Goal: Task Accomplishment & Management: Complete application form

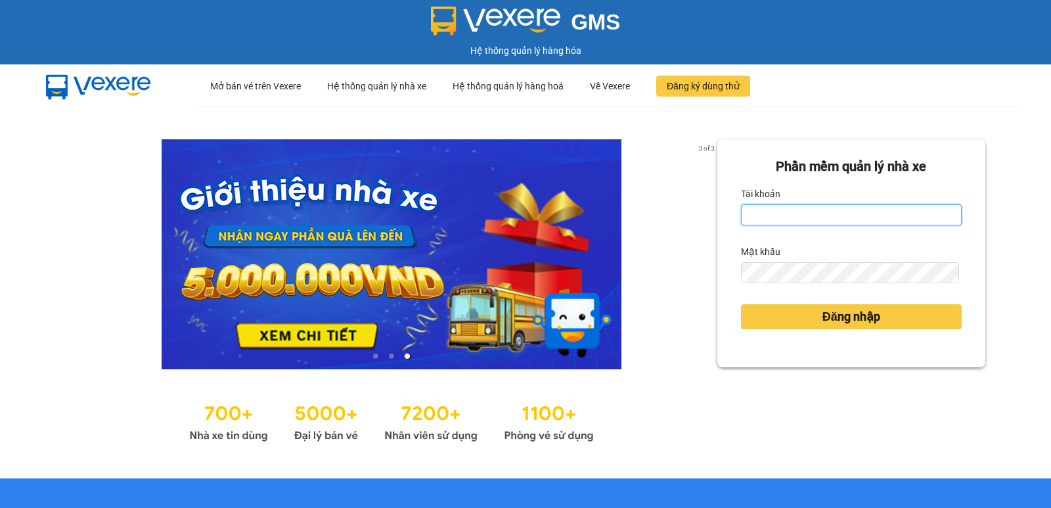
drag, startPoint x: 856, startPoint y: 214, endPoint x: 833, endPoint y: 225, distance: 25.3
click at [855, 214] on input "Tài khoản" at bounding box center [851, 214] width 221 height 21
type input "nguyenpht.kimhoang"
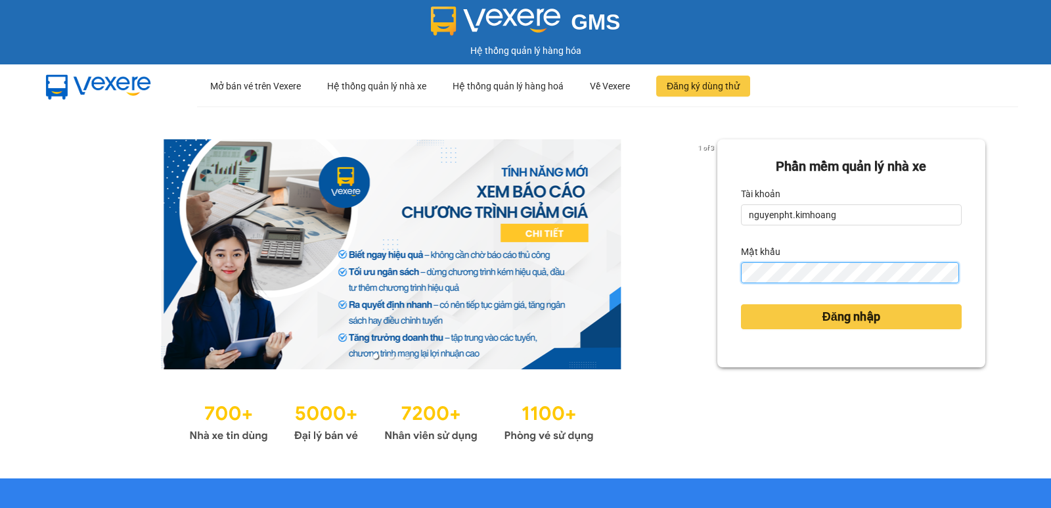
click at [741, 304] on button "Đăng nhập" at bounding box center [851, 316] width 221 height 25
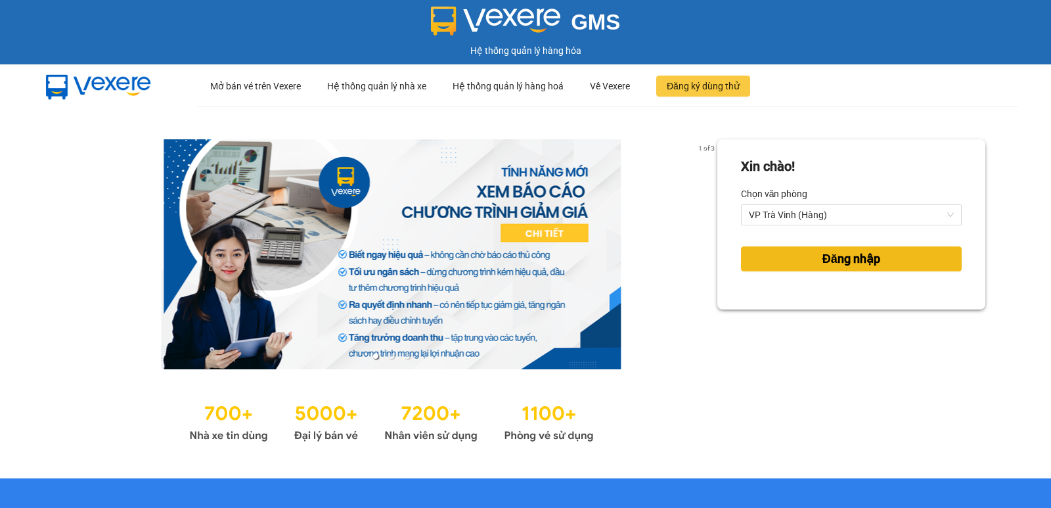
click at [829, 261] on span "Đăng nhập" at bounding box center [851, 259] width 58 height 18
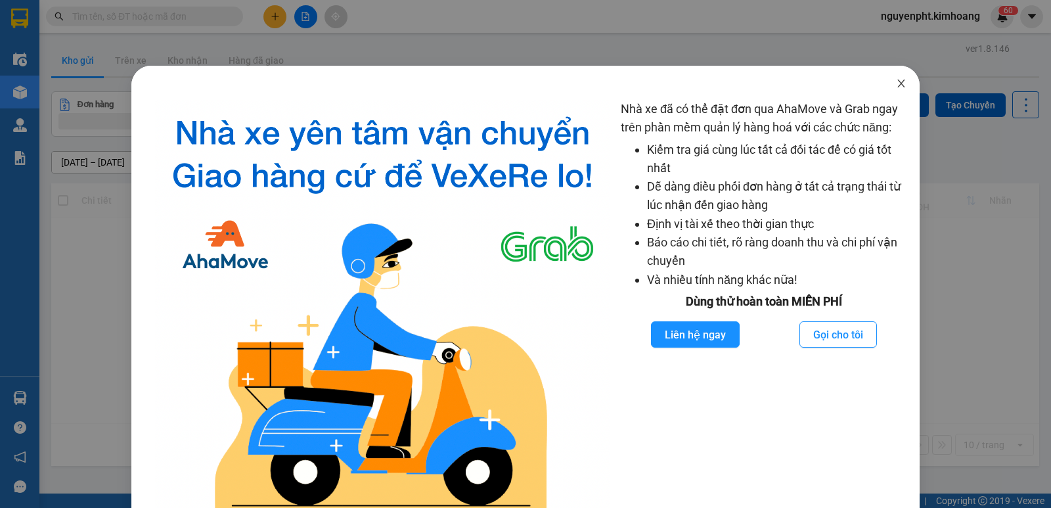
click at [896, 81] on icon "close" at bounding box center [901, 83] width 11 height 11
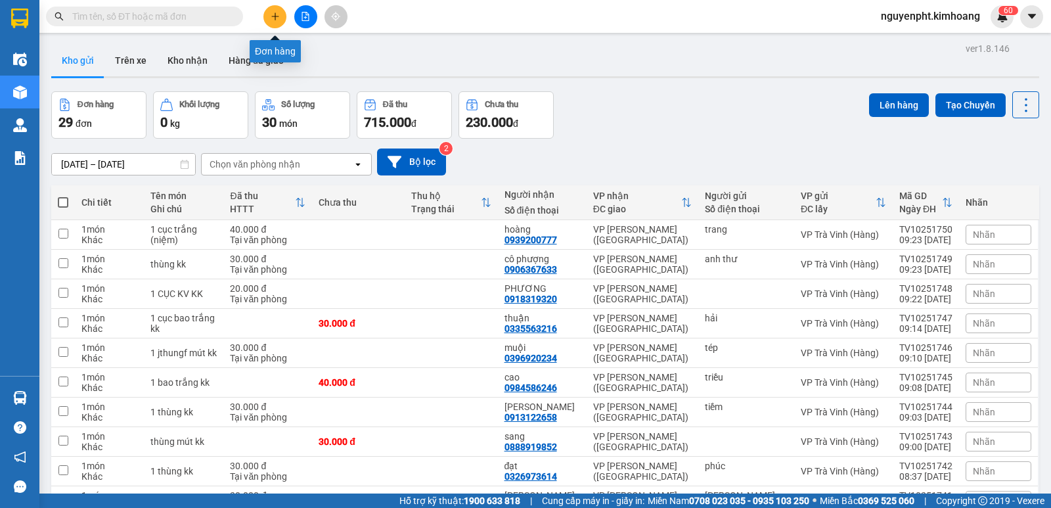
click at [269, 11] on button at bounding box center [274, 16] width 23 height 23
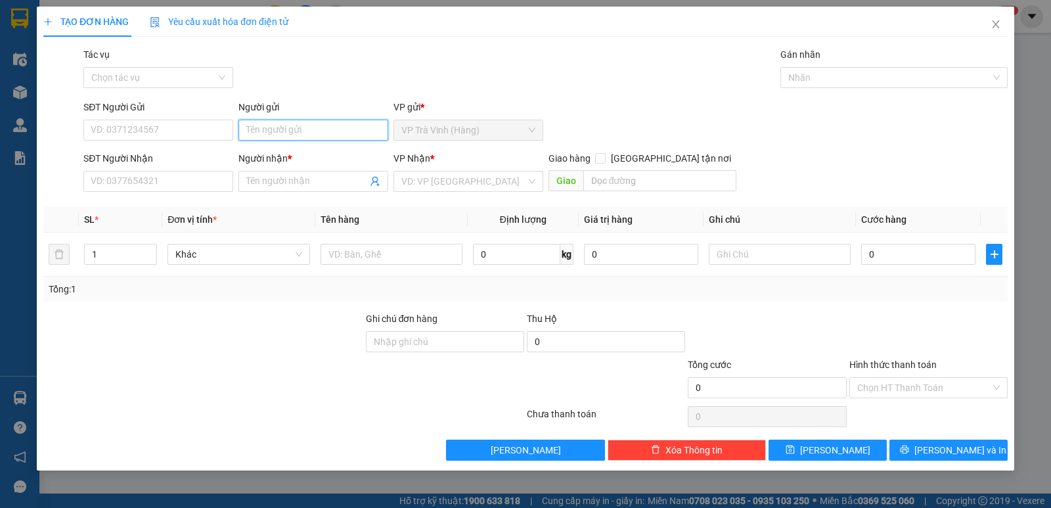
click at [277, 123] on input "Người gửi" at bounding box center [313, 130] width 150 height 21
type input "bình minh"
type input "0912856108"
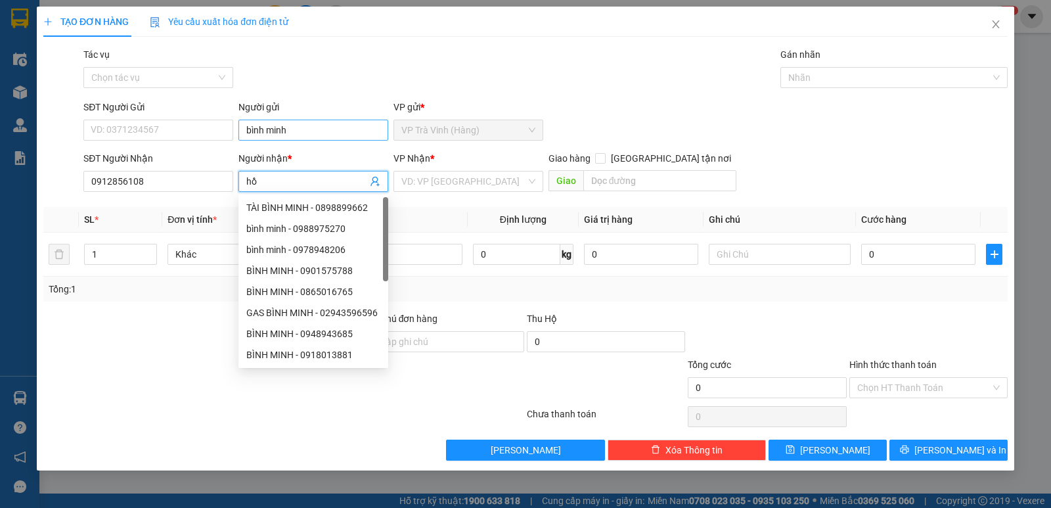
type input "hồ"
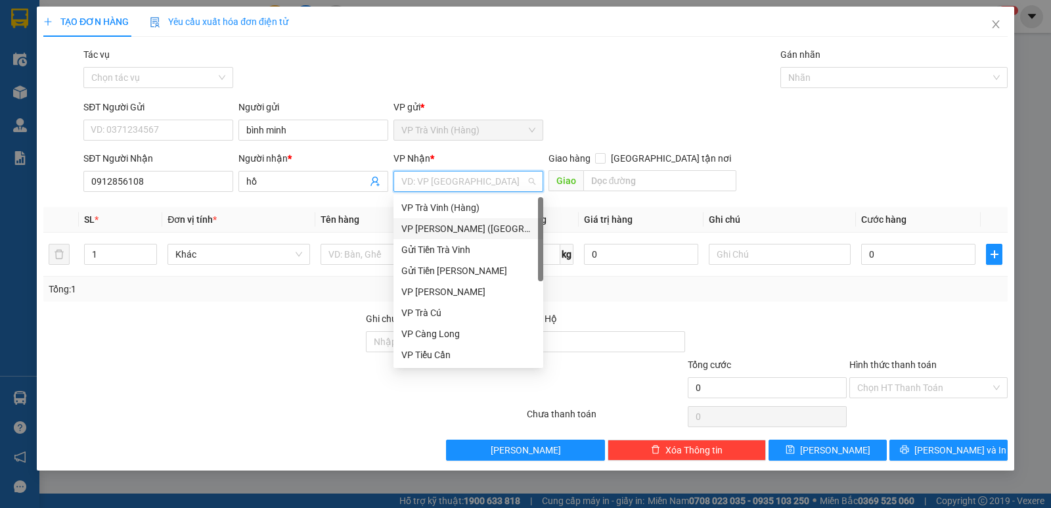
click at [436, 235] on div "VP [PERSON_NAME] ([GEOGRAPHIC_DATA])" at bounding box center [468, 228] width 134 height 14
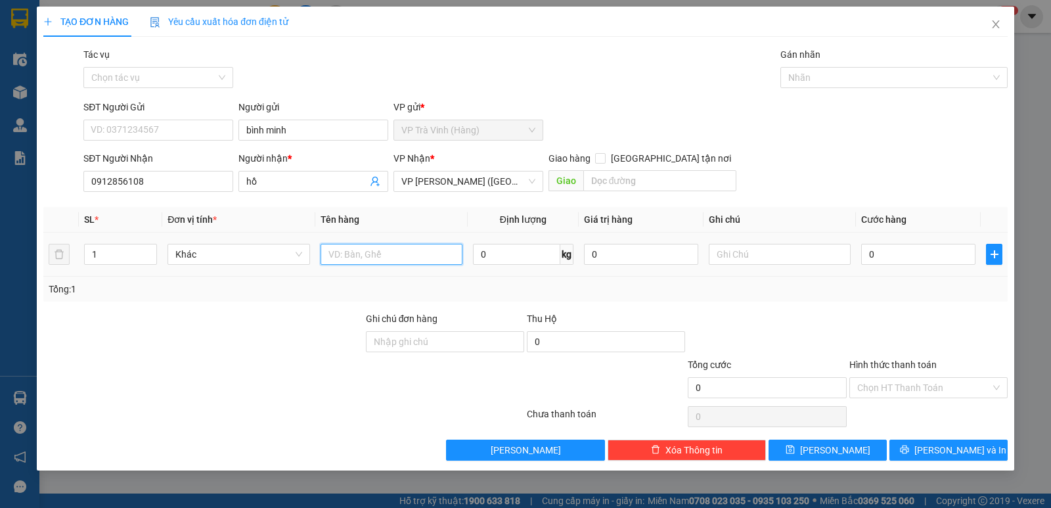
click at [342, 254] on input "text" at bounding box center [392, 254] width 142 height 21
type input "thùng kk"
type input "3"
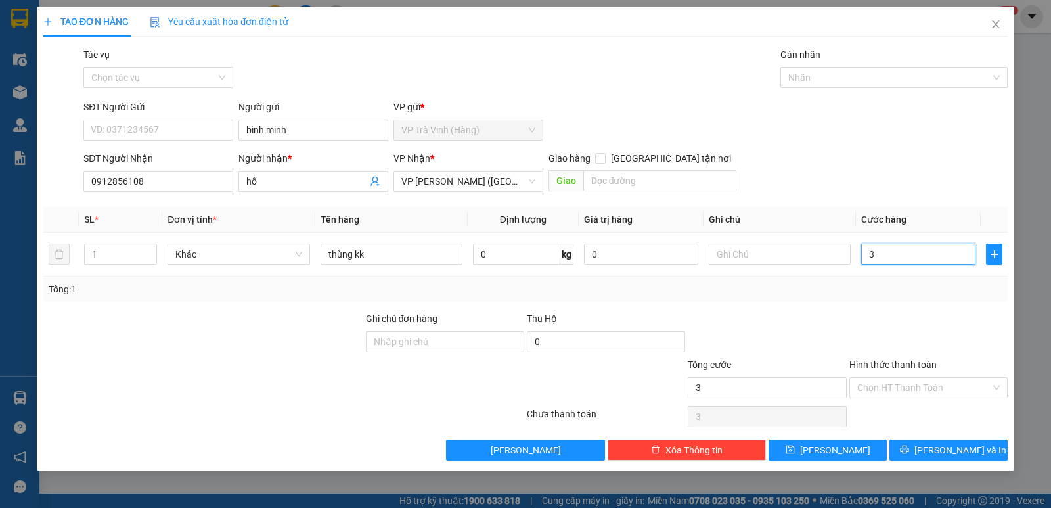
type input "30"
type input "30.000"
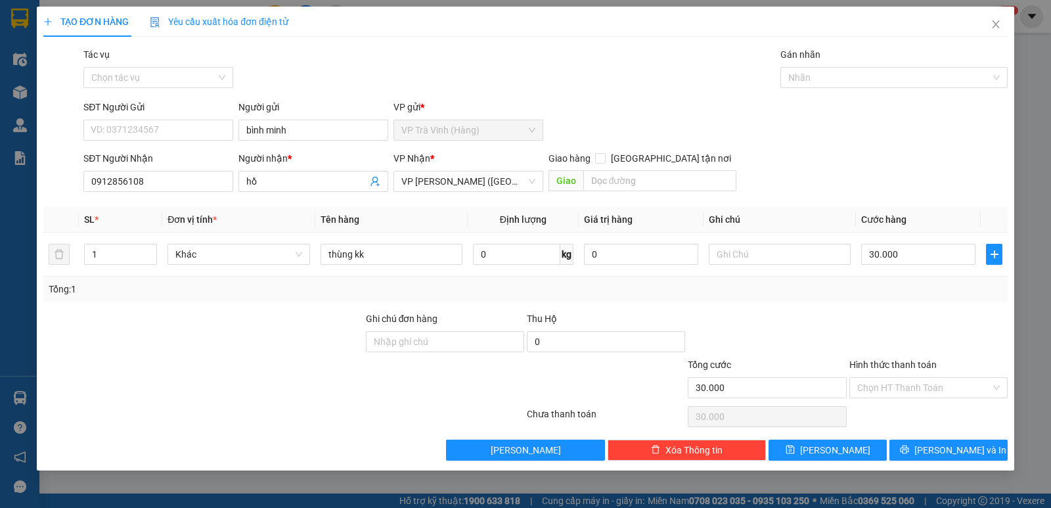
drag, startPoint x: 908, startPoint y: 386, endPoint x: 893, endPoint y: 411, distance: 30.1
click at [907, 388] on input "Hình thức thanh toán" at bounding box center [923, 388] width 133 height 20
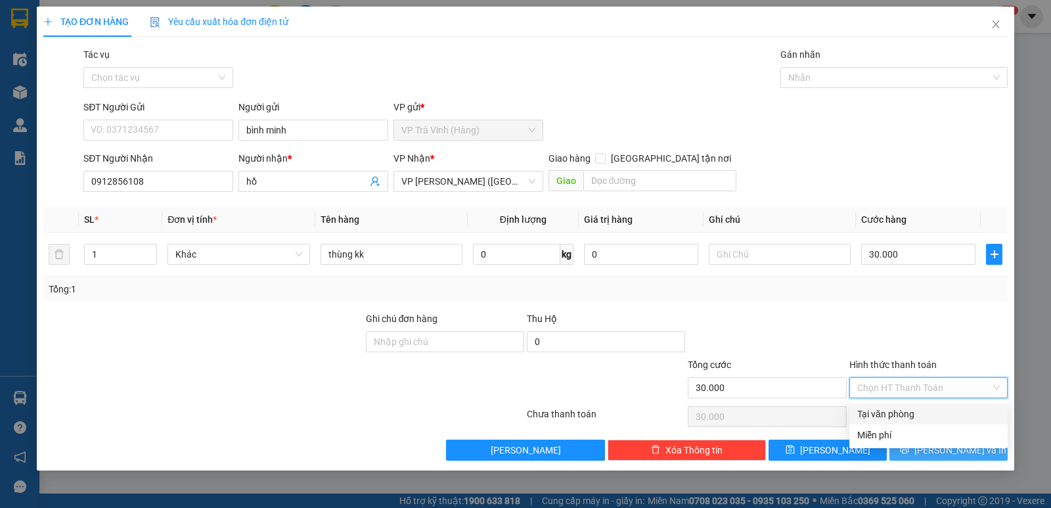
drag, startPoint x: 892, startPoint y: 411, endPoint x: 906, endPoint y: 443, distance: 34.4
click at [892, 414] on div "Tại văn phòng" at bounding box center [928, 414] width 143 height 14
type input "0"
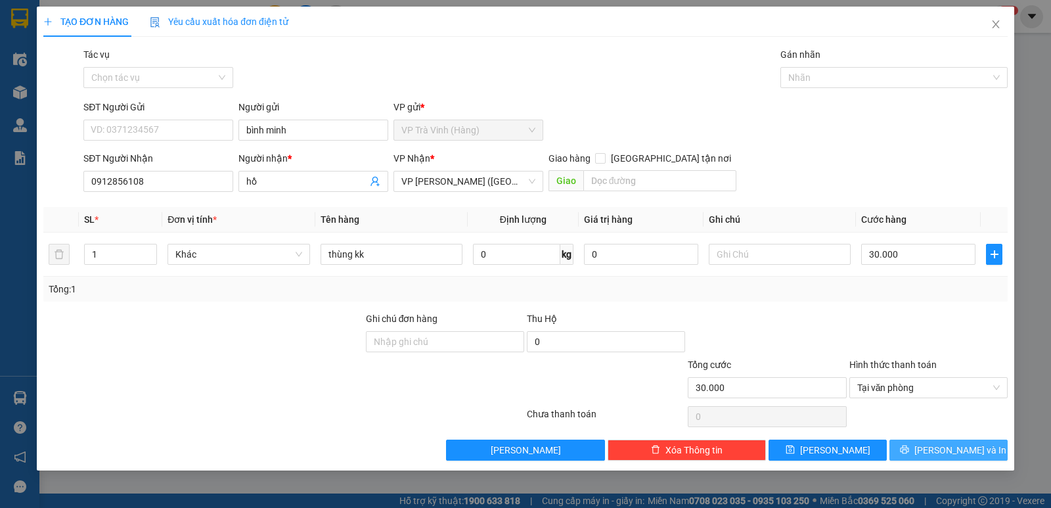
click at [946, 451] on span "[PERSON_NAME] và In" at bounding box center [960, 450] width 92 height 14
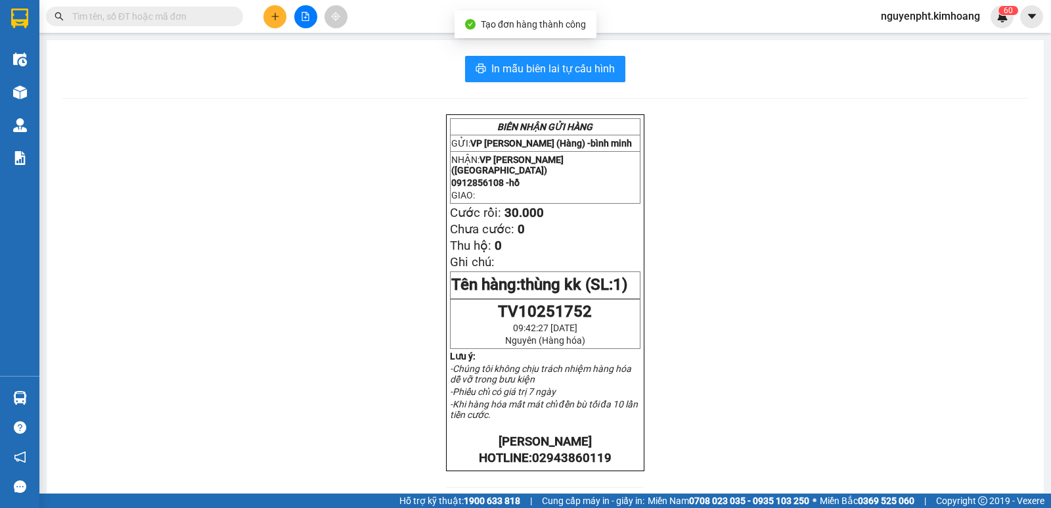
click at [492, 55] on div "In mẫu biên lai tự cấu hình BIÊN NHẬN GỬI HÀNG GỬI: VP [PERSON_NAME] (Hàng) - b…" at bounding box center [545, 438] width 997 height 797
drag, startPoint x: 495, startPoint y: 69, endPoint x: 489, endPoint y: 68, distance: 6.6
click at [495, 70] on span "In mẫu biên lai tự cấu hình" at bounding box center [552, 68] width 123 height 16
click at [273, 16] on icon "plus" at bounding box center [275, 16] width 9 height 9
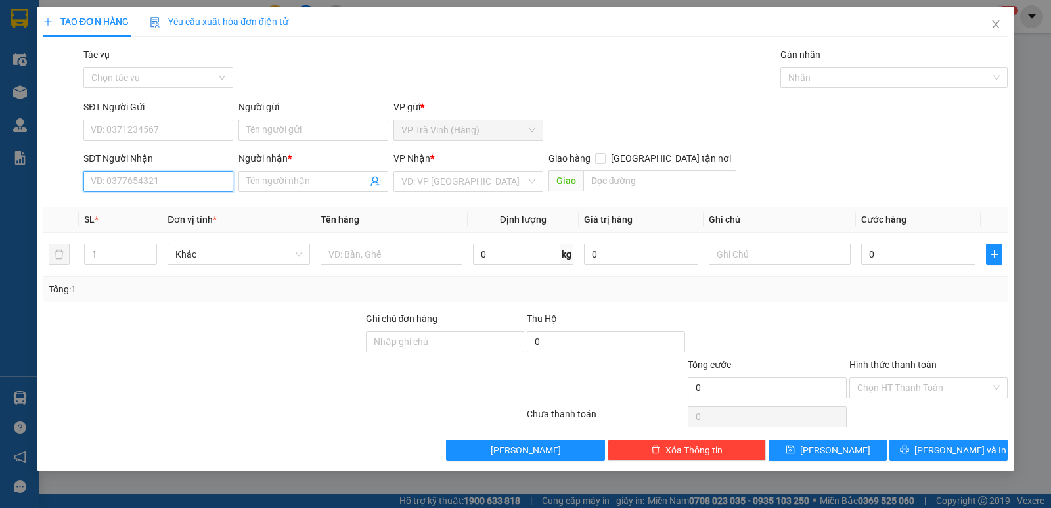
click at [154, 179] on input "SĐT Người Nhận" at bounding box center [158, 181] width 150 height 21
type input "02839274371"
click at [185, 204] on div "02839274371 - [PERSON_NAME]" at bounding box center [158, 207] width 135 height 14
type input "LBO PHI HẢI"
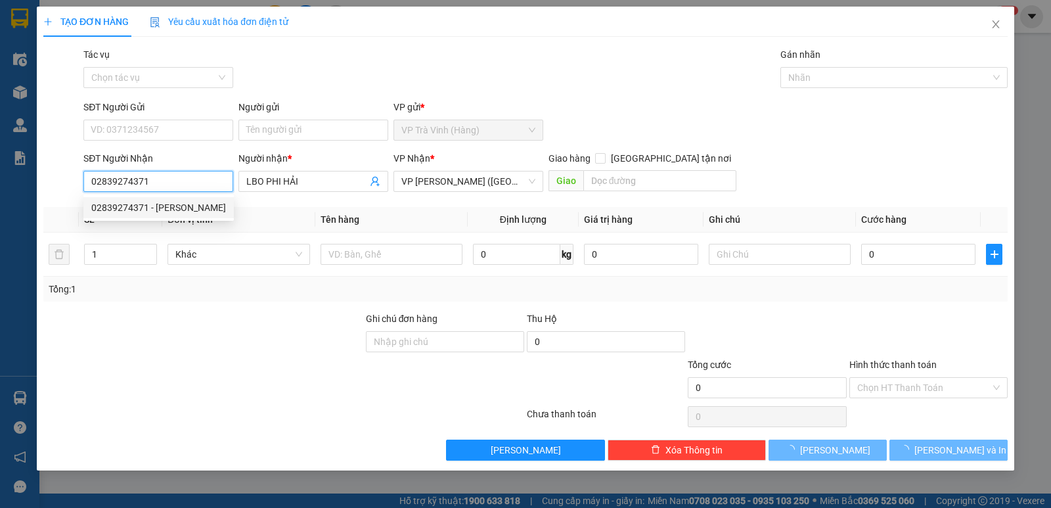
type input "20.000"
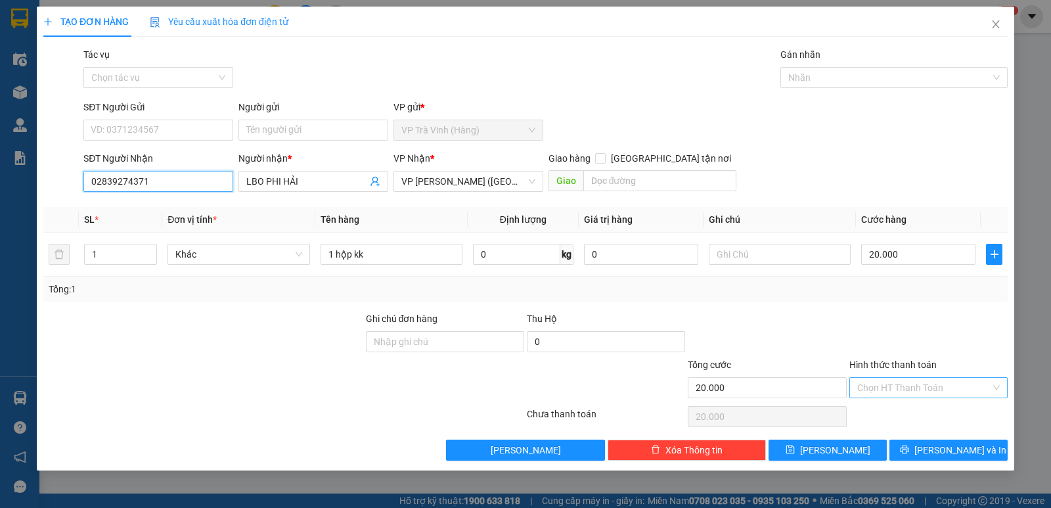
type input "02839274371"
click at [921, 389] on input "Hình thức thanh toán" at bounding box center [923, 388] width 133 height 20
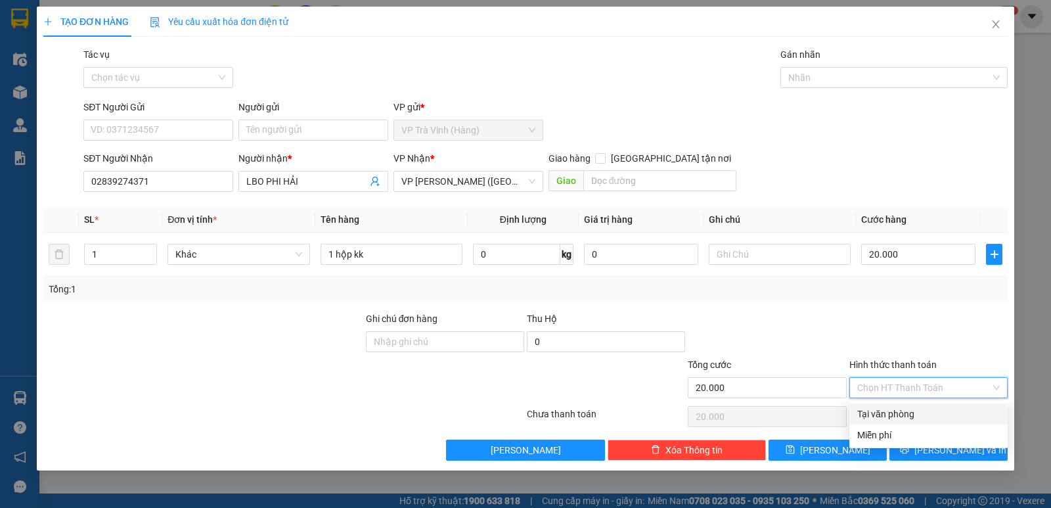
click at [910, 413] on div "Tại văn phòng" at bounding box center [928, 414] width 143 height 14
type input "0"
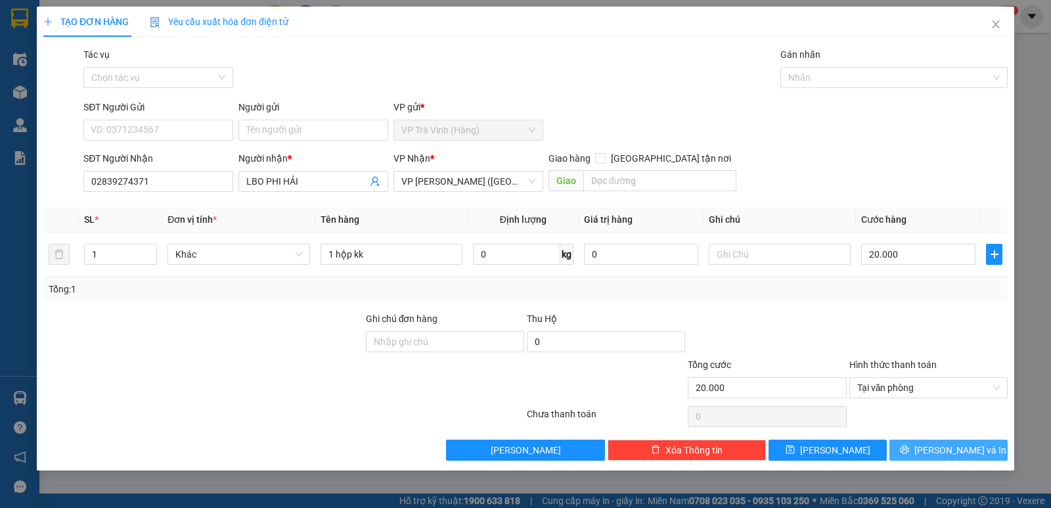
click at [934, 445] on button "[PERSON_NAME] và In" at bounding box center [948, 449] width 118 height 21
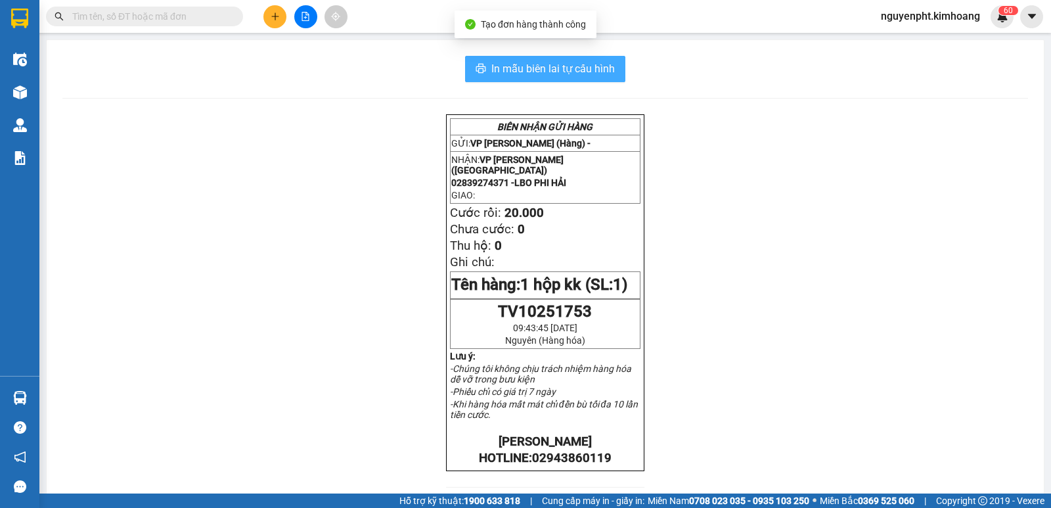
click at [559, 69] on span "In mẫu biên lai tự cấu hình" at bounding box center [552, 68] width 123 height 16
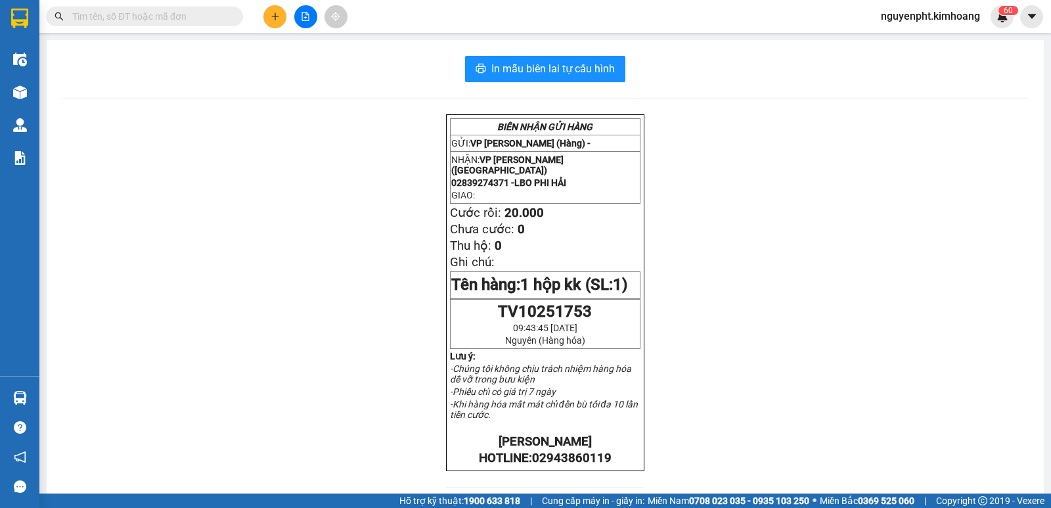
click at [175, 20] on input "text" at bounding box center [149, 16] width 155 height 14
drag, startPoint x: 198, startPoint y: 16, endPoint x: 199, endPoint y: 40, distance: 23.7
click at [198, 23] on input "text" at bounding box center [149, 16] width 155 height 14
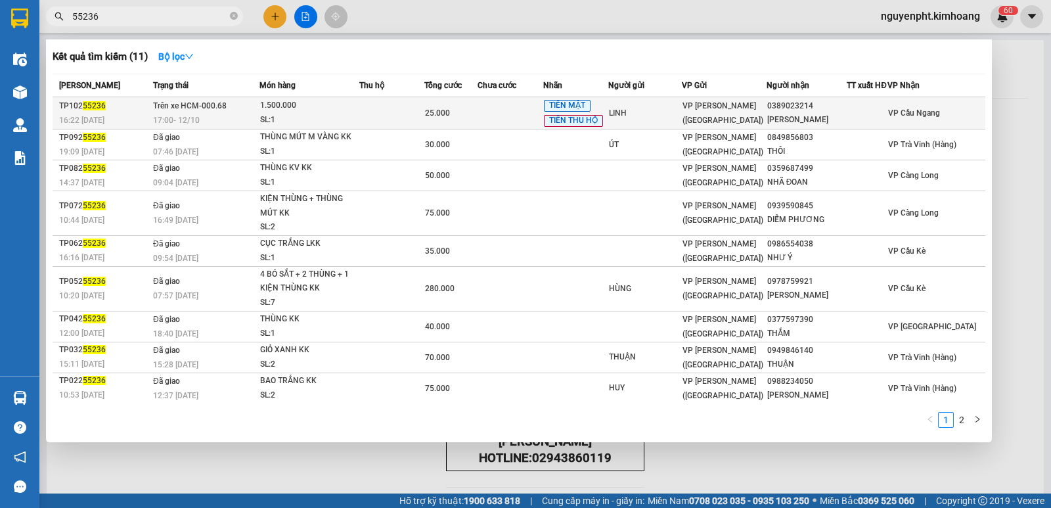
type input "55236"
click at [740, 120] on div "VP [PERSON_NAME] ([GEOGRAPHIC_DATA])" at bounding box center [723, 113] width 83 height 29
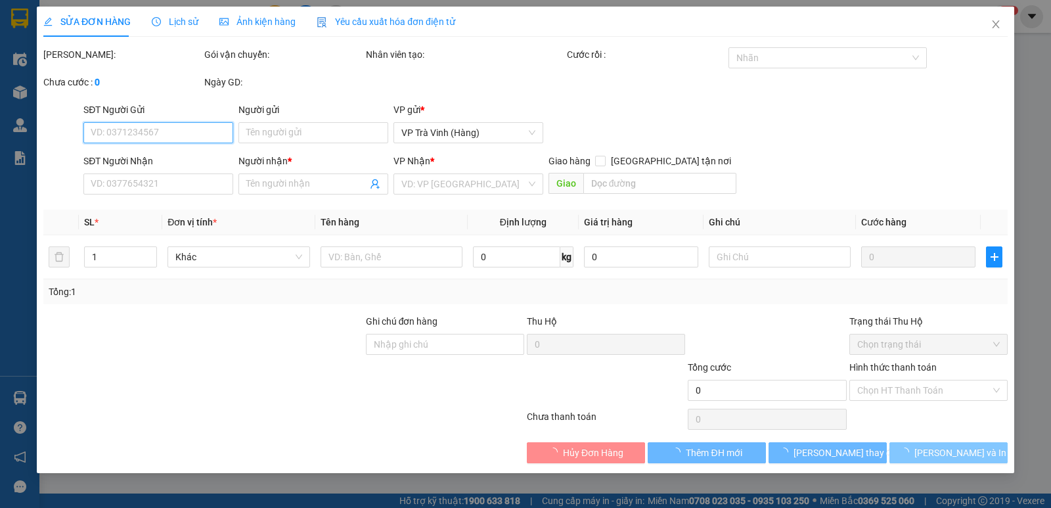
type input "LINH"
type input "0389023214"
type input "[PERSON_NAME]"
type input "25.000"
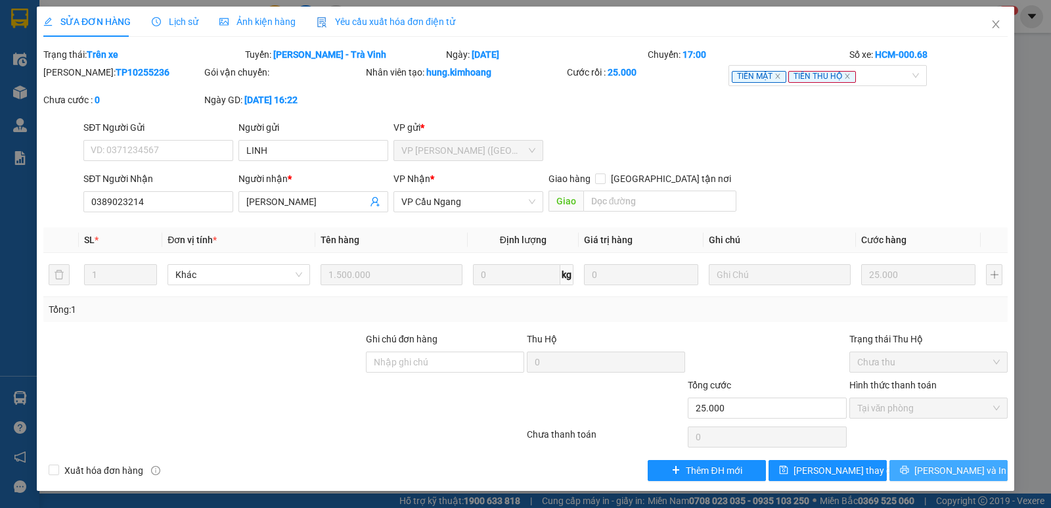
click at [962, 471] on span "[PERSON_NAME] và In" at bounding box center [960, 470] width 92 height 14
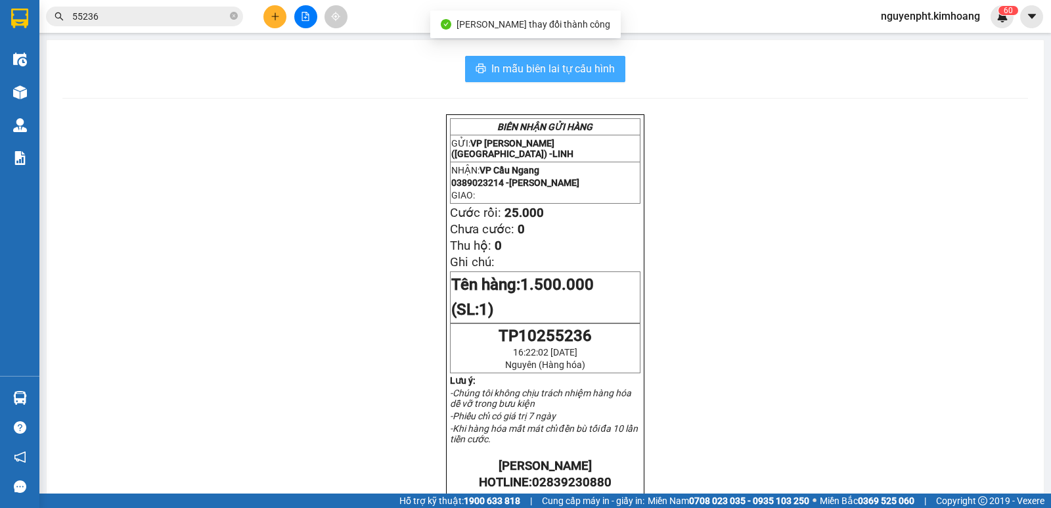
click at [519, 70] on span "In mẫu biên lai tự cấu hình" at bounding box center [552, 68] width 123 height 16
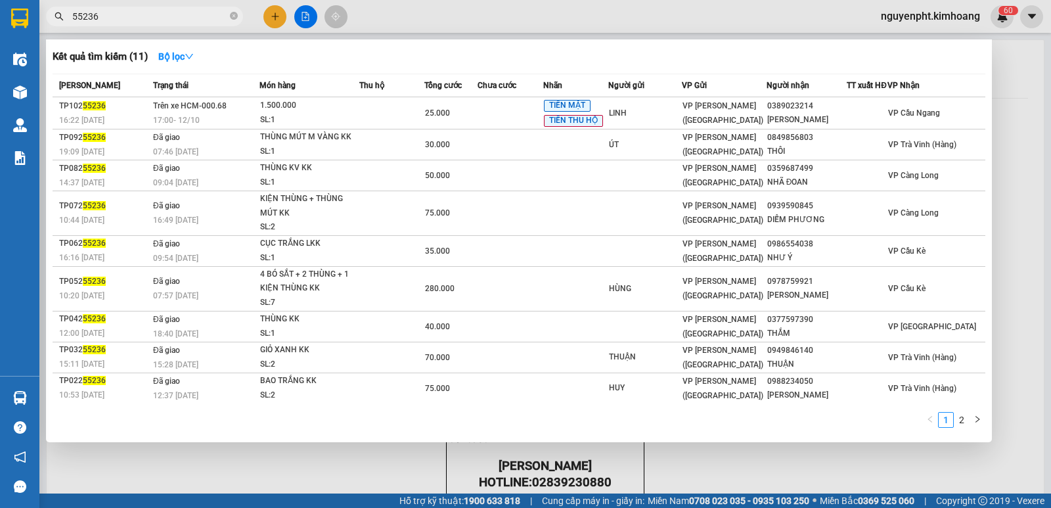
drag, startPoint x: 167, startPoint y: 18, endPoint x: 0, endPoint y: 17, distance: 167.5
click at [0, 17] on section "Kết quả tìm kiếm ( 11 ) Bộ lọc Mã ĐH Trạng thái Món hàng Thu hộ Tổng cước Chưa …" at bounding box center [525, 254] width 1051 height 508
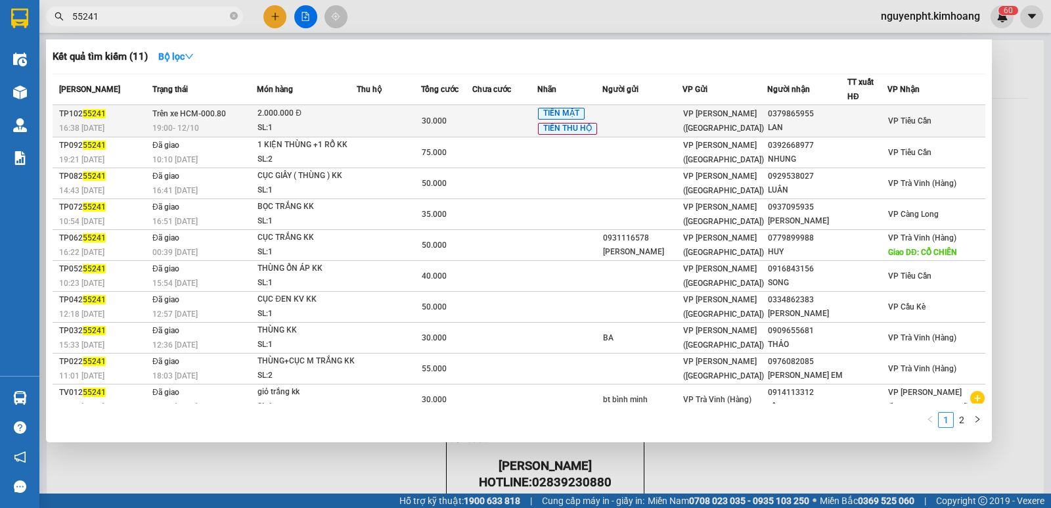
type input "55241"
click at [767, 124] on div "VP [PERSON_NAME] ([GEOGRAPHIC_DATA])" at bounding box center [724, 120] width 83 height 29
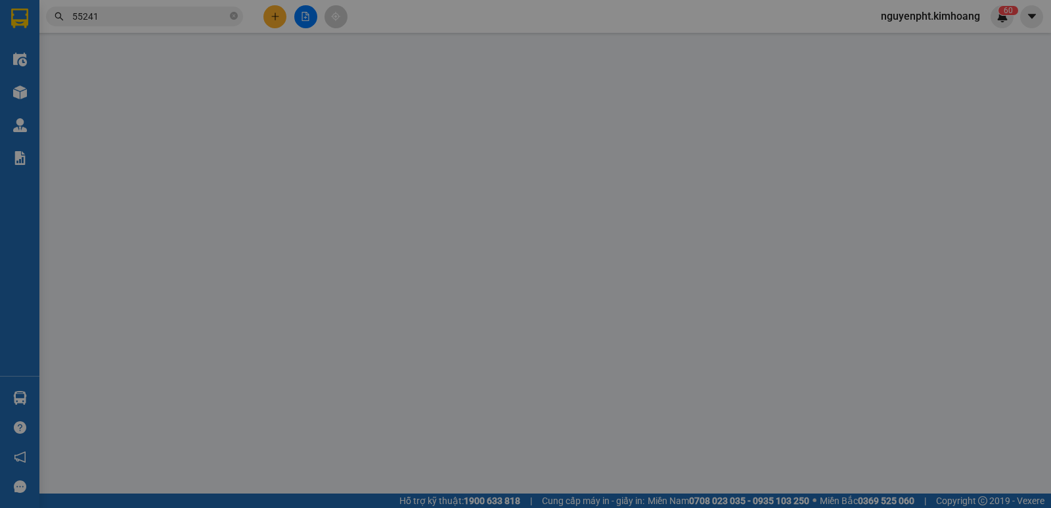
type input "0379865955"
type input "LAN"
type input "30.000"
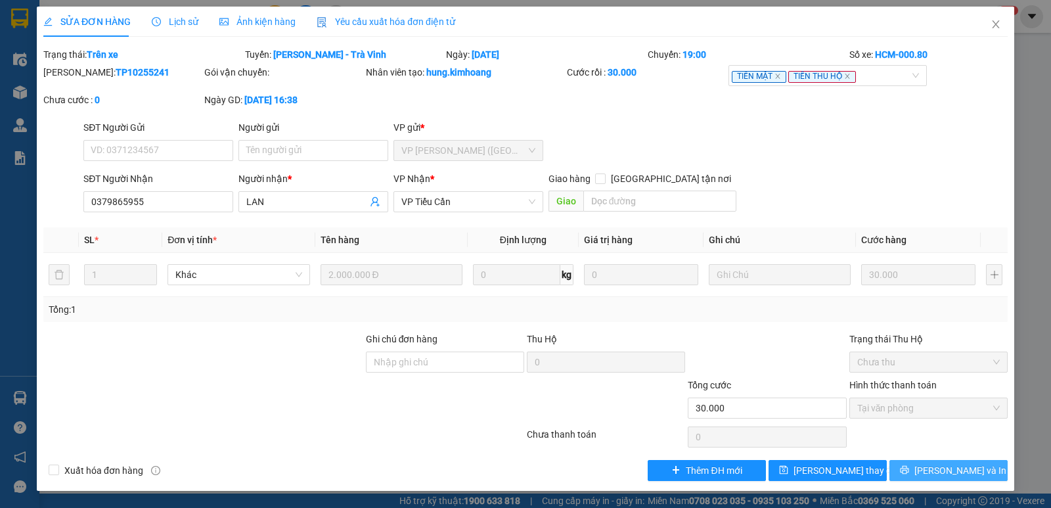
click at [948, 474] on span "[PERSON_NAME] và In" at bounding box center [960, 470] width 92 height 14
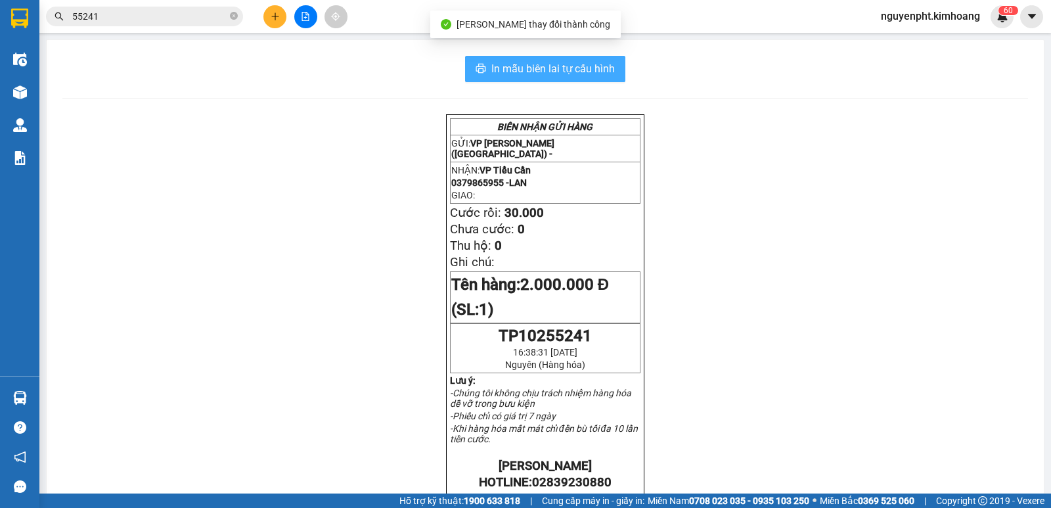
click at [591, 75] on span "In mẫu biên lai tự cấu hình" at bounding box center [552, 68] width 123 height 16
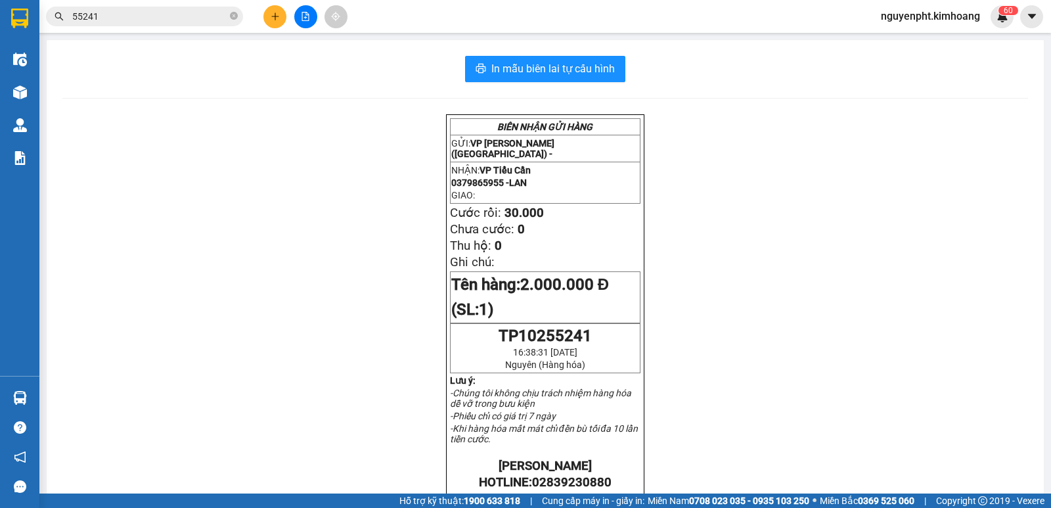
click at [169, 22] on input "55241" at bounding box center [149, 16] width 155 height 14
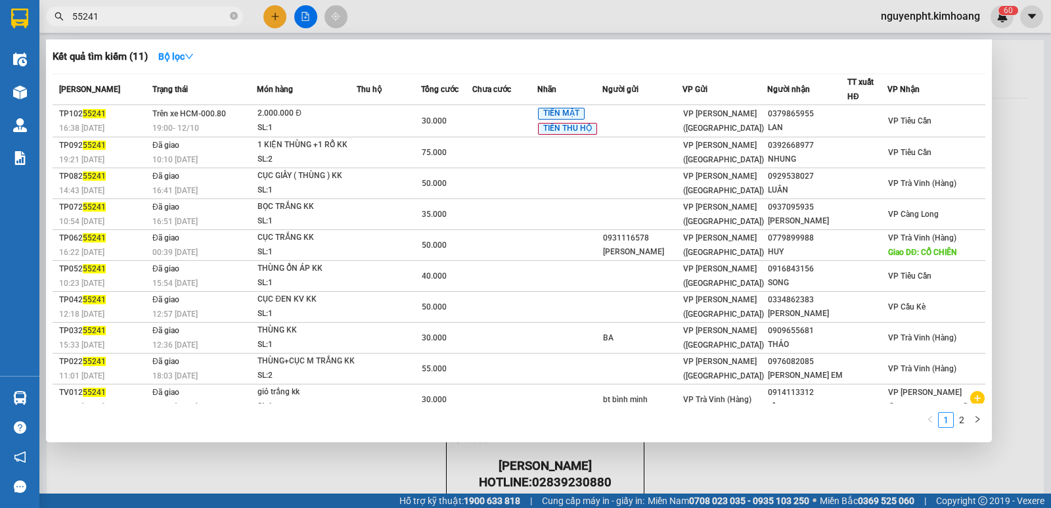
drag, startPoint x: 115, startPoint y: 20, endPoint x: 0, endPoint y: 32, distance: 115.5
click at [0, 30] on section "Kết quả tìm kiếm ( 11 ) Bộ lọc Mã ĐH Trạng thái Món hàng Thu hộ Tổng cước Chưa …" at bounding box center [525, 254] width 1051 height 508
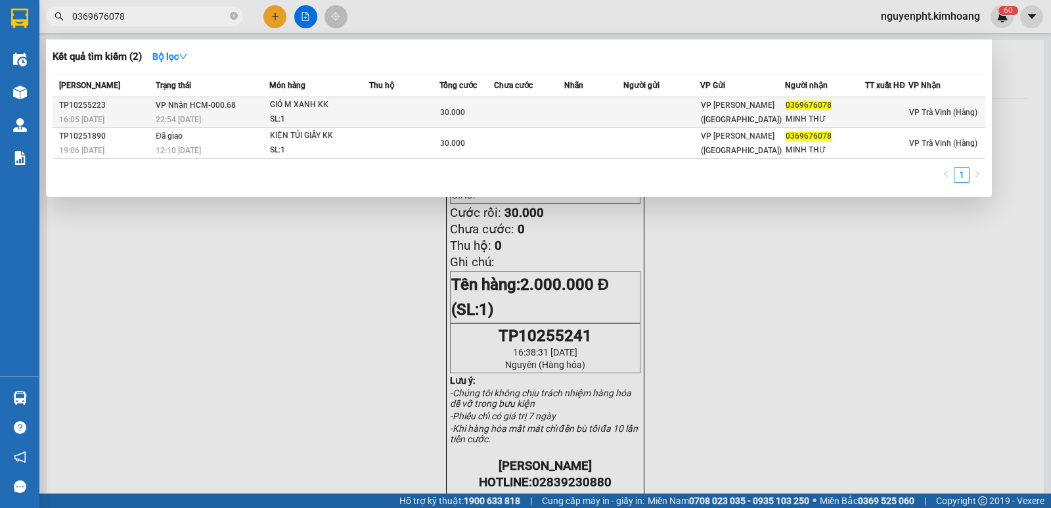
type input "0369676078"
click at [348, 108] on div "GIỎ M XANH KK" at bounding box center [319, 105] width 99 height 14
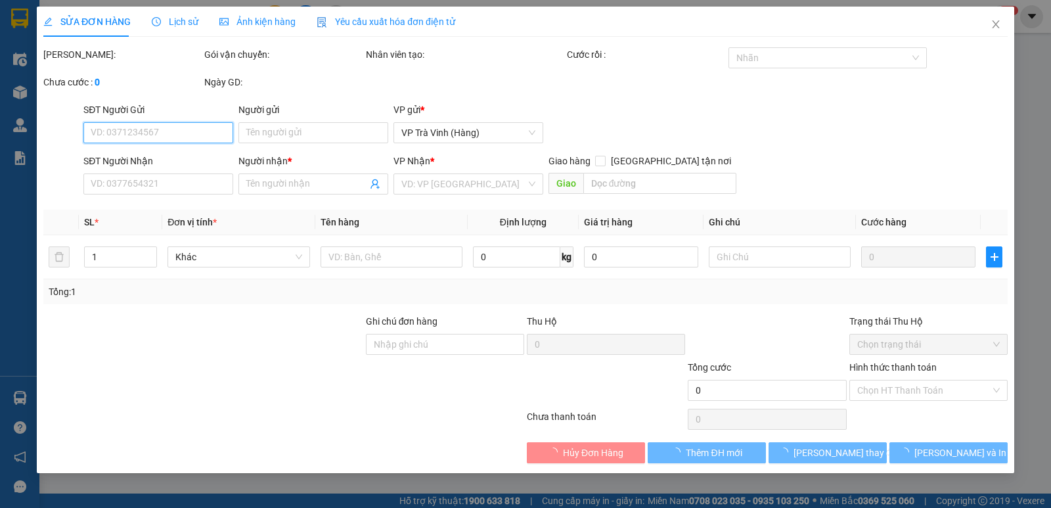
type input "0369676078"
type input "MINH THƯ"
type input "30.000"
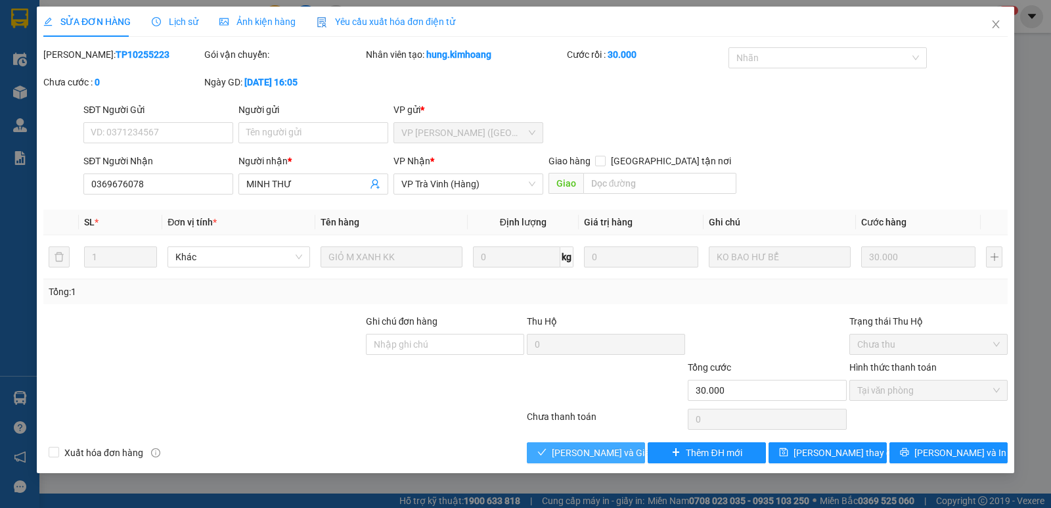
drag, startPoint x: 583, startPoint y: 449, endPoint x: 518, endPoint y: 472, distance: 69.0
click at [582, 451] on span "[PERSON_NAME] và Giao hàng" at bounding box center [615, 452] width 126 height 14
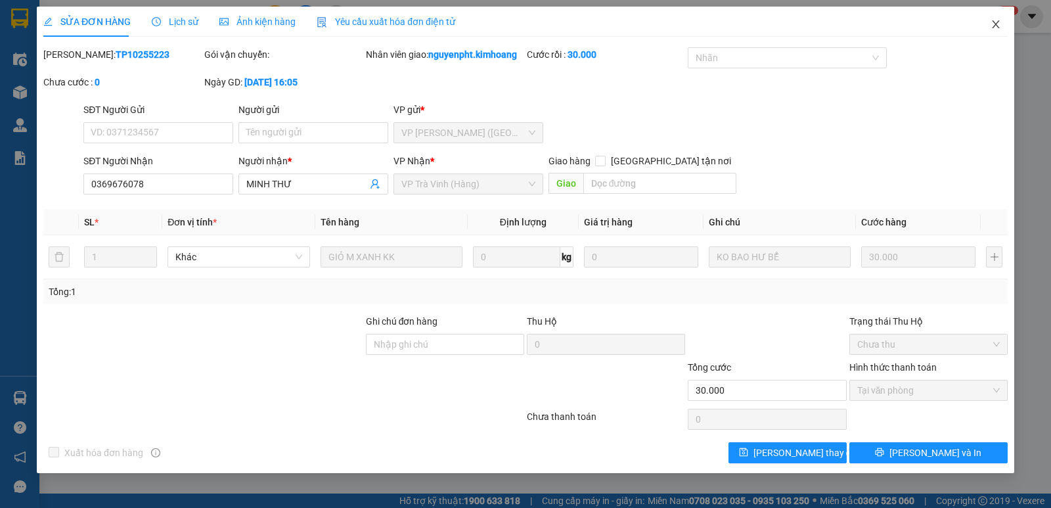
click at [998, 24] on icon "close" at bounding box center [995, 24] width 11 height 11
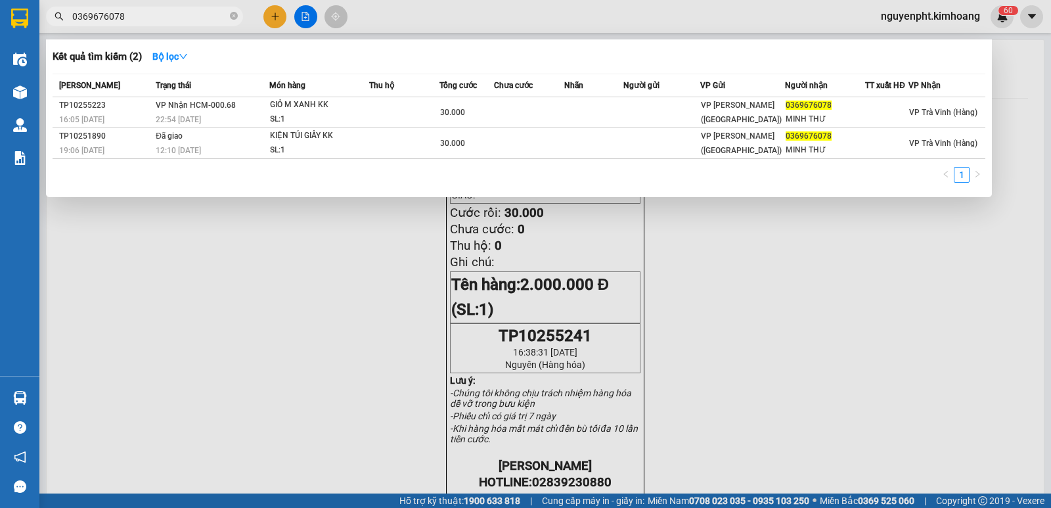
drag, startPoint x: 202, startPoint y: 9, endPoint x: 0, endPoint y: 18, distance: 202.5
click at [0, 34] on section "Kết quả tìm kiếm ( 2 ) Bộ lọc Mã ĐH Trạng thái Món hàng Thu hộ Tổng cước Chưa c…" at bounding box center [525, 254] width 1051 height 508
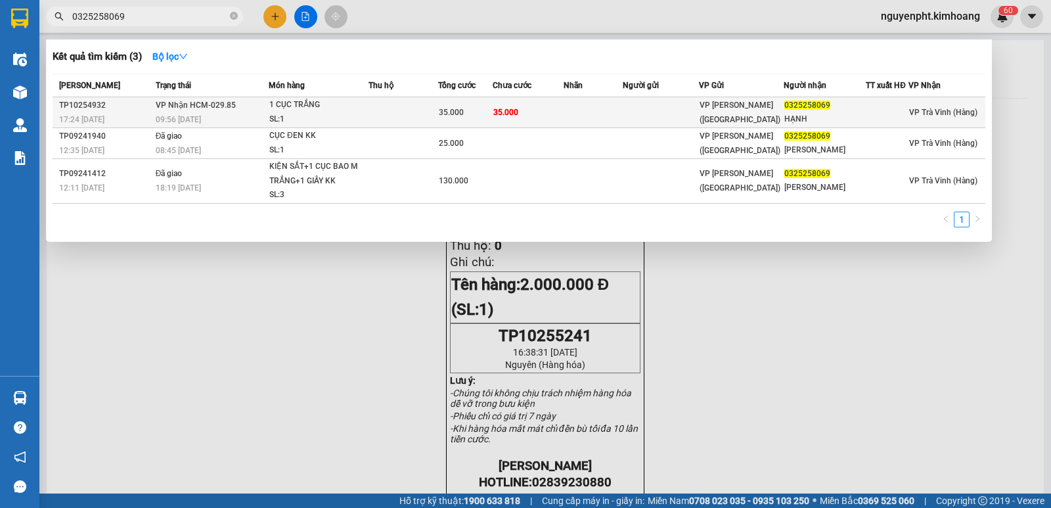
type input "0325258069"
click at [627, 116] on td at bounding box center [661, 112] width 76 height 31
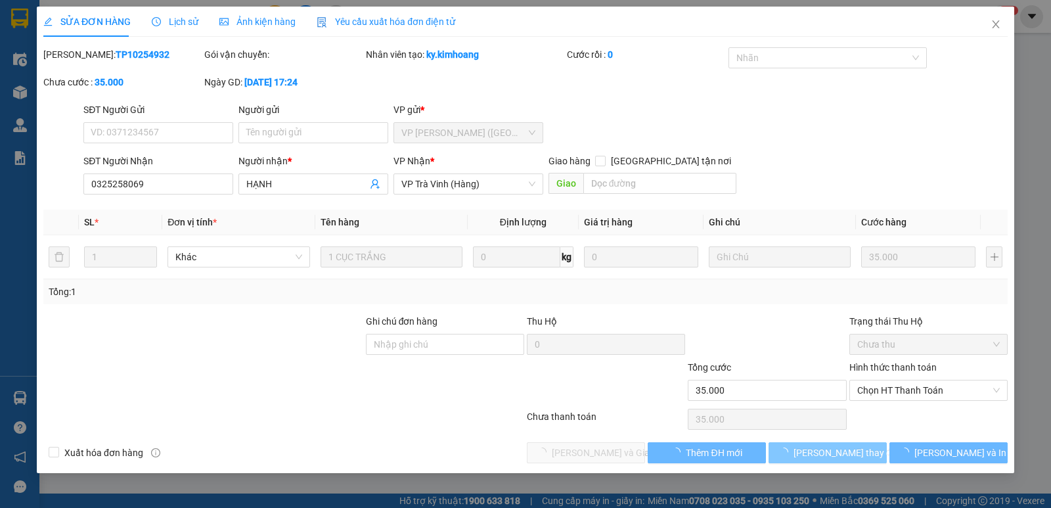
type input "0325258069"
type input "HẠNH"
type input "35.000"
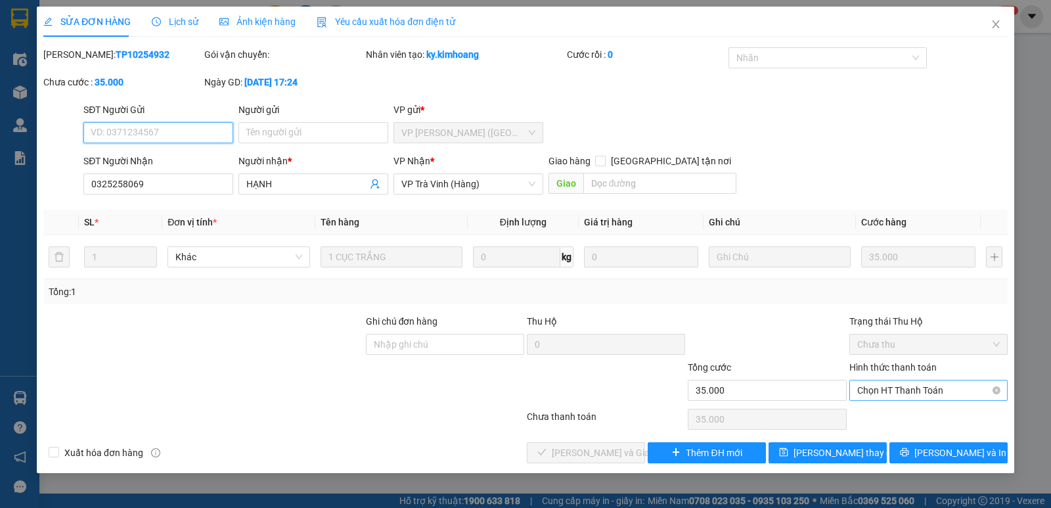
click at [893, 388] on span "Chọn HT Thanh Toán" at bounding box center [928, 390] width 143 height 20
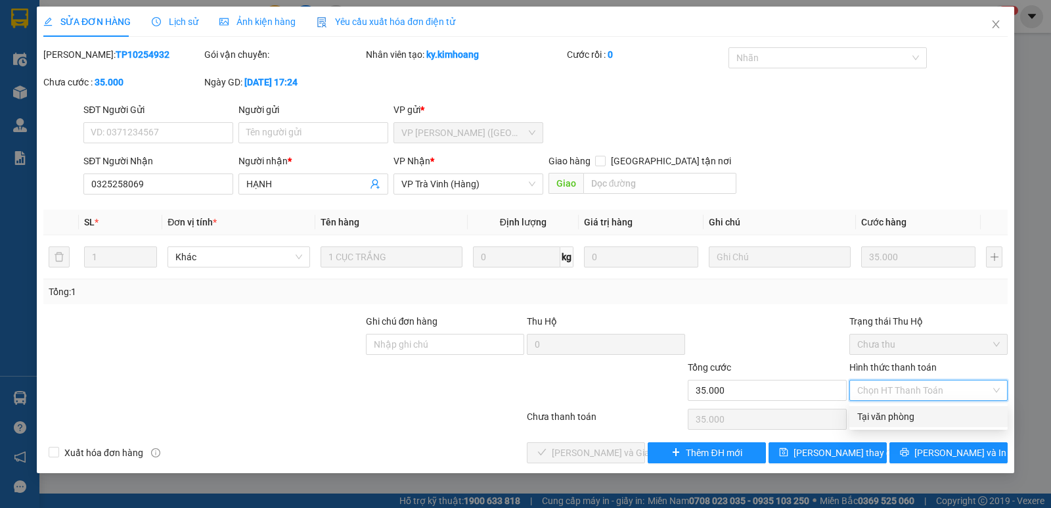
click at [892, 407] on div "Tại văn phòng" at bounding box center [928, 416] width 158 height 21
type input "0"
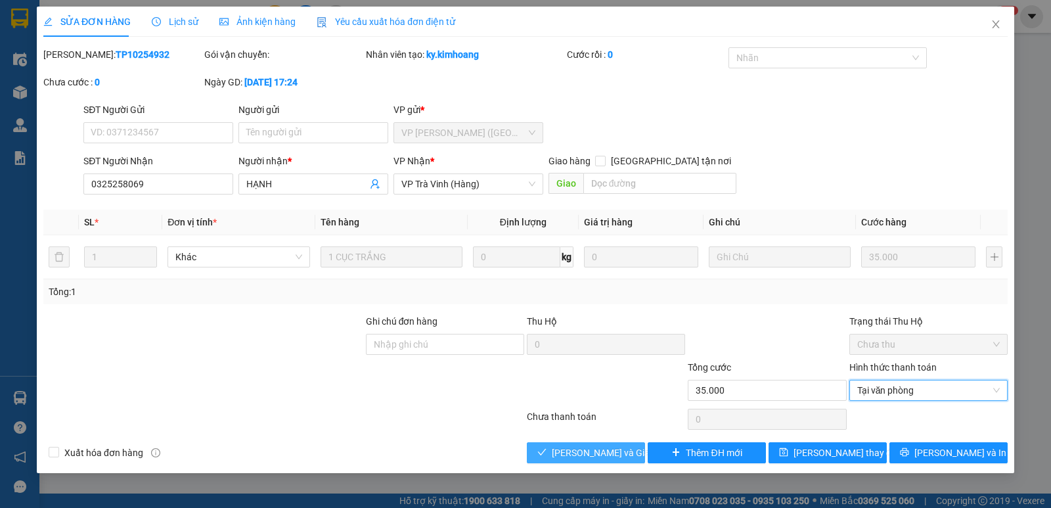
drag, startPoint x: 592, startPoint y: 455, endPoint x: 585, endPoint y: 453, distance: 8.0
click at [591, 455] on span "[PERSON_NAME] và Giao hàng" at bounding box center [615, 452] width 126 height 14
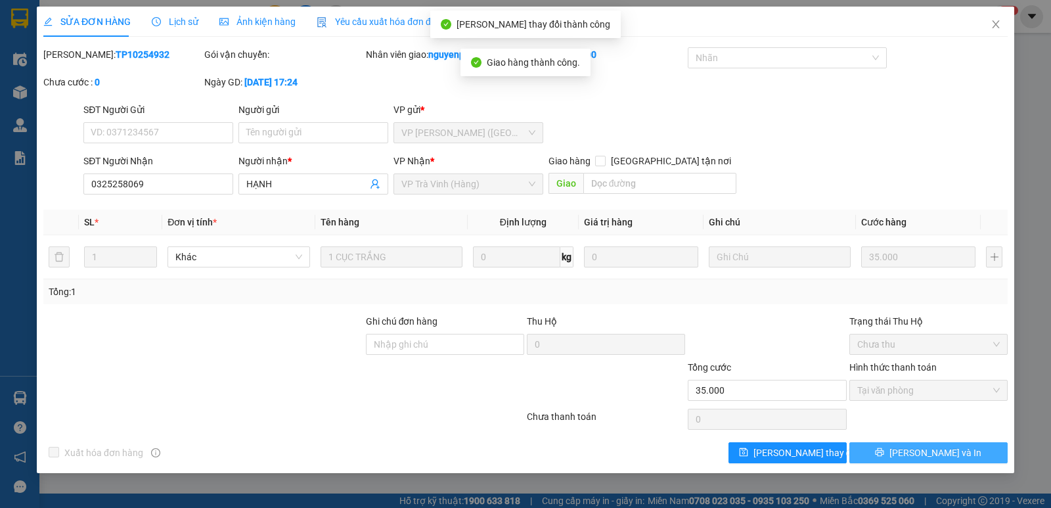
drag, startPoint x: 929, startPoint y: 449, endPoint x: 921, endPoint y: 449, distance: 8.5
click at [929, 449] on span "[PERSON_NAME] và In" at bounding box center [935, 452] width 92 height 14
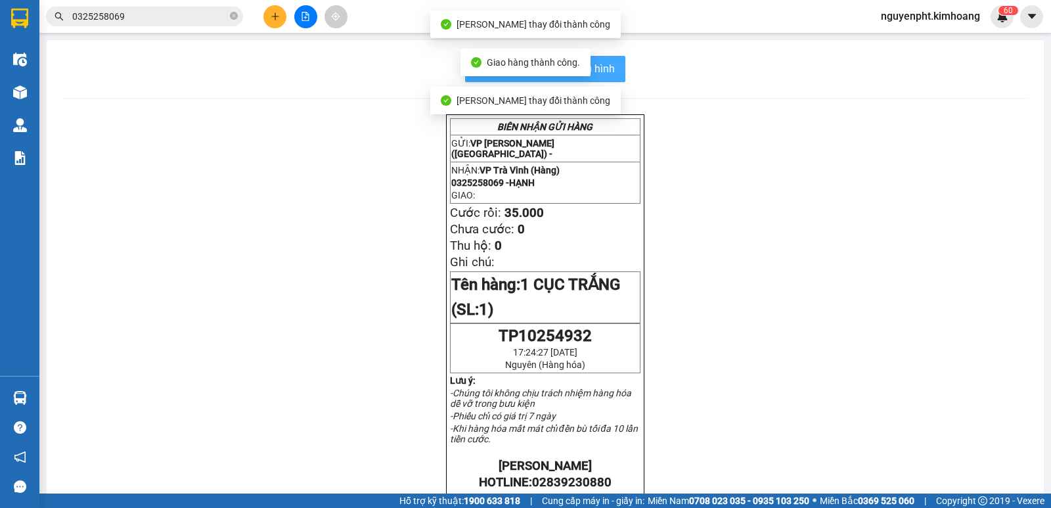
drag, startPoint x: 616, startPoint y: 71, endPoint x: 604, endPoint y: 80, distance: 15.0
click at [616, 73] on button "In mẫu biên lai tự cấu hình" at bounding box center [545, 69] width 160 height 26
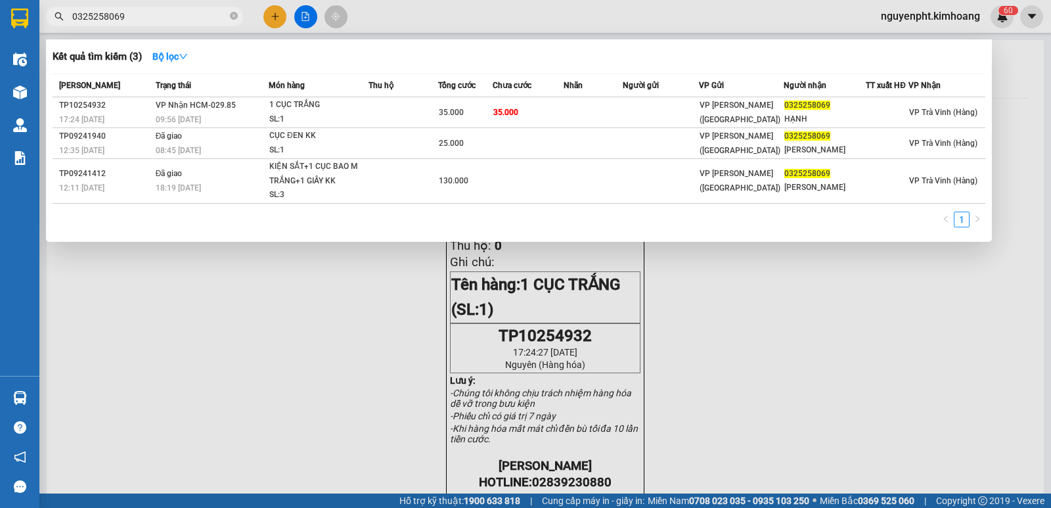
drag, startPoint x: 162, startPoint y: 21, endPoint x: 176, endPoint y: 22, distance: 13.9
click at [163, 21] on input "0325258069" at bounding box center [149, 16] width 155 height 14
click at [328, 295] on div at bounding box center [525, 254] width 1051 height 508
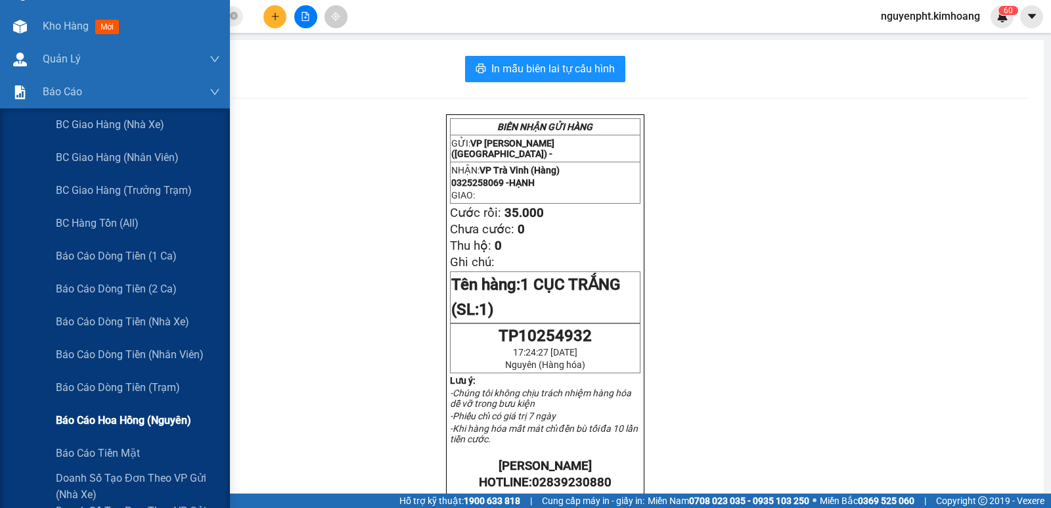
scroll to position [131, 0]
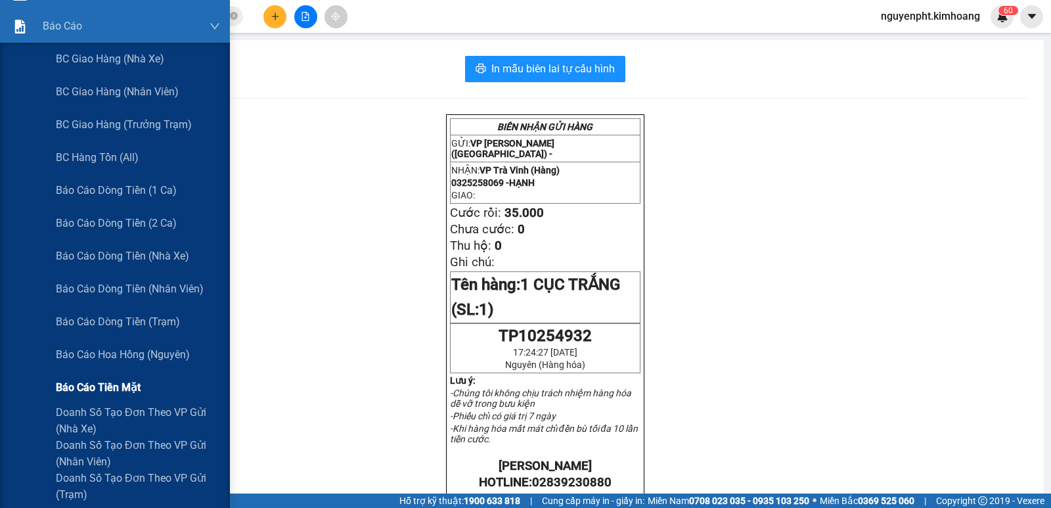
click at [108, 387] on span "Báo cáo tiền mặt" at bounding box center [98, 387] width 85 height 16
